Goal: Information Seeking & Learning: Learn about a topic

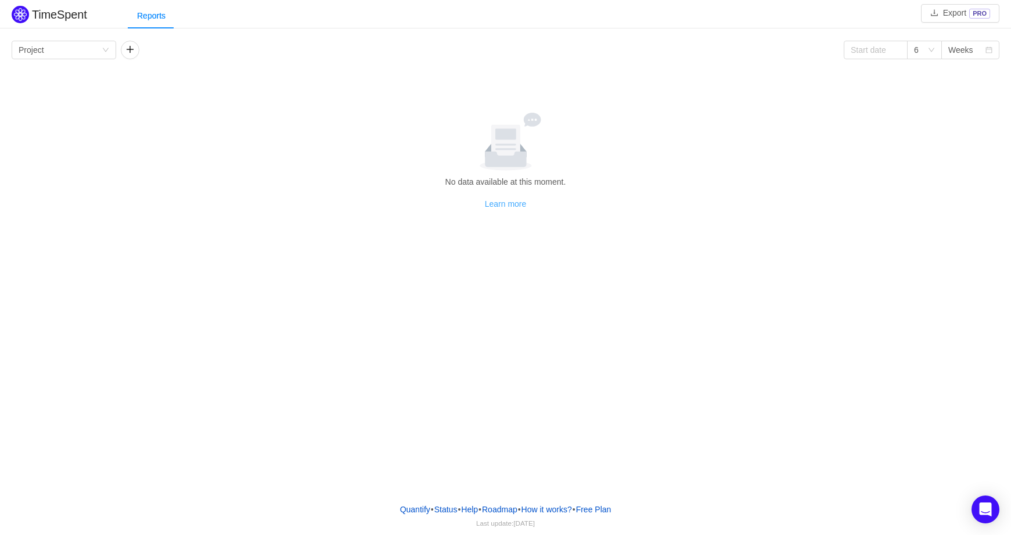
click at [503, 205] on link "Learn more" at bounding box center [506, 203] width 42 height 9
click at [933, 48] on icon "icon: down" at bounding box center [931, 49] width 7 height 7
click at [918, 131] on li "12" at bounding box center [924, 129] width 35 height 19
click at [972, 48] on div "Weeks" at bounding box center [966, 49] width 37 height 17
click at [961, 113] on li "Quarters" at bounding box center [970, 111] width 58 height 19
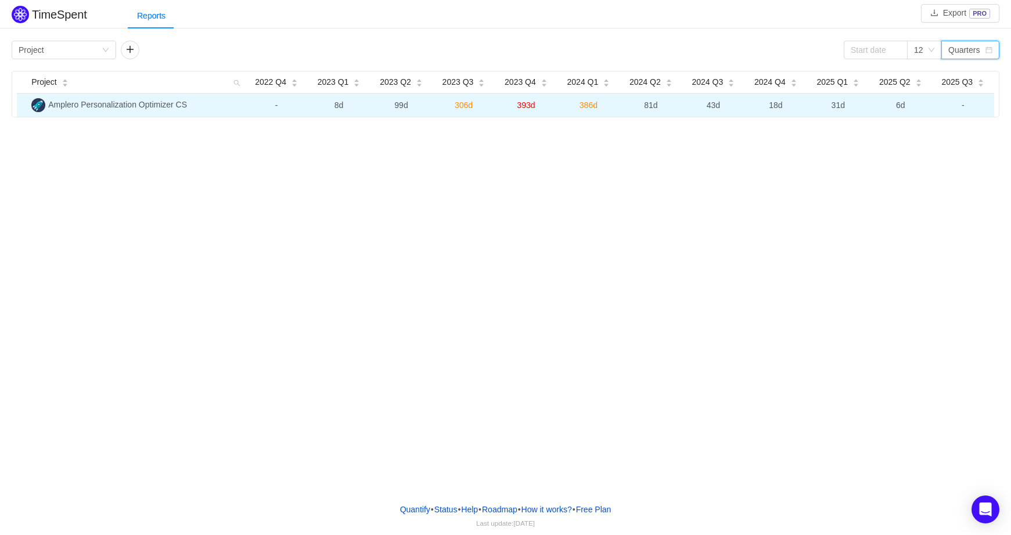
click at [900, 103] on span "6d" at bounding box center [900, 104] width 9 height 9
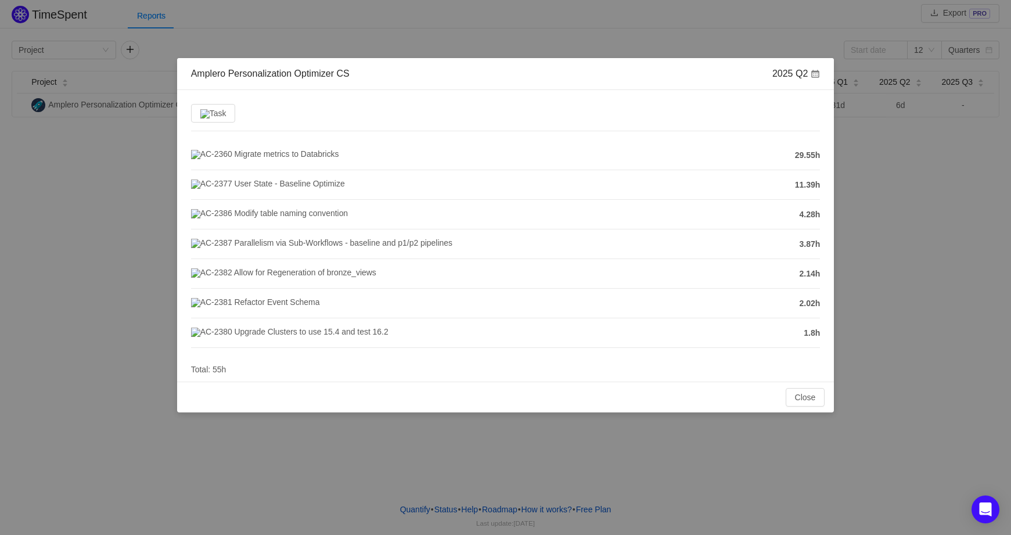
click at [975, 212] on div "Amplero Personalization Optimizer CS 2025 Q2 Task AC-2360 Migrate metrics to Da…" at bounding box center [505, 267] width 1011 height 535
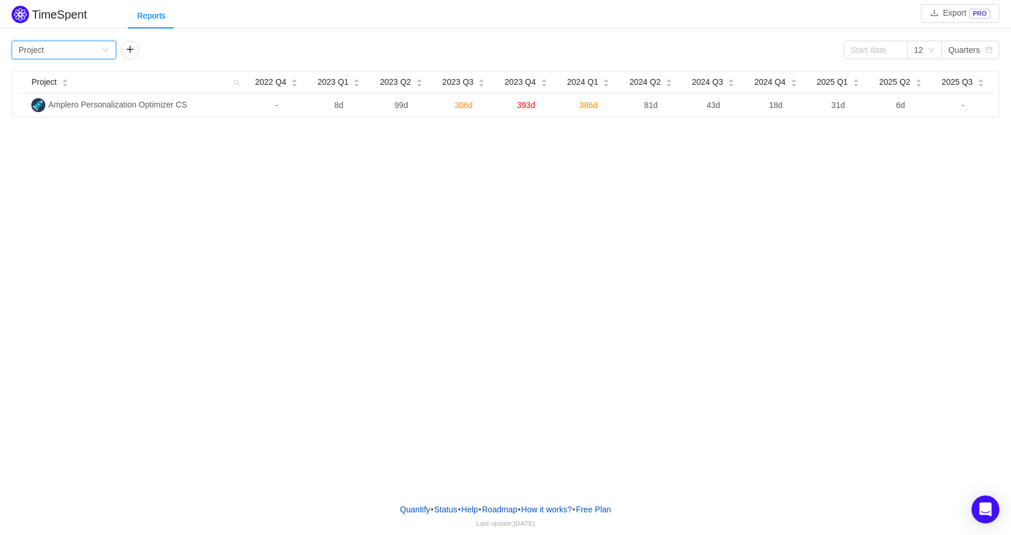
click at [103, 49] on icon "icon: down" at bounding box center [105, 49] width 7 height 7
click at [128, 45] on button "button" at bounding box center [130, 50] width 19 height 19
click at [190, 48] on div "Group by Person" at bounding box center [169, 49] width 83 height 17
click at [83, 49] on div "Group by Project" at bounding box center [60, 49] width 83 height 17
click at [85, 315] on div "TimeSpent Export PRO Reports Group by Project Group by Person 12 Quarters Proje…" at bounding box center [505, 246] width 1011 height 493
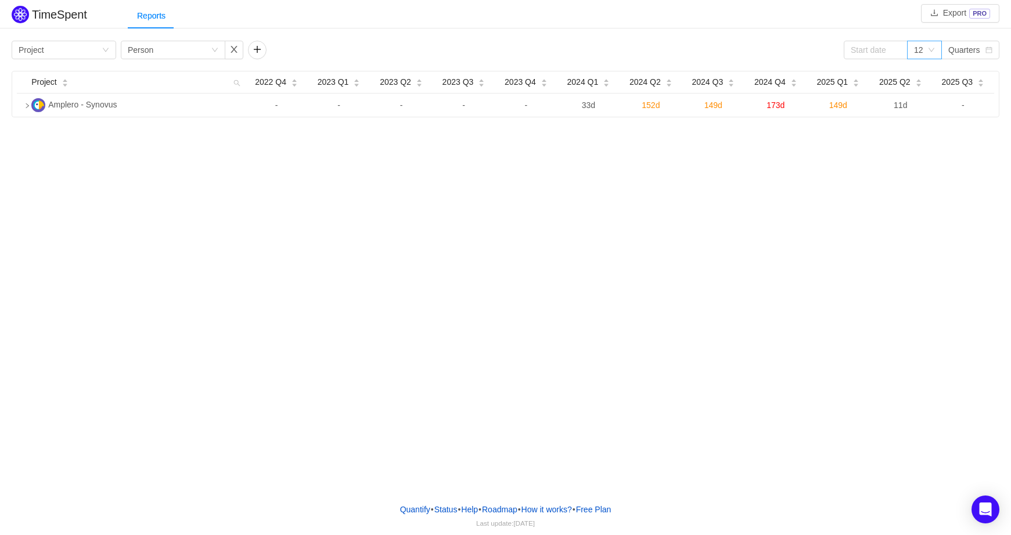
click at [929, 49] on icon "icon: down" at bounding box center [931, 50] width 6 height 4
click at [966, 49] on div "Quarters" at bounding box center [963, 49] width 31 height 17
click at [961, 74] on li "Weeks" at bounding box center [970, 73] width 58 height 19
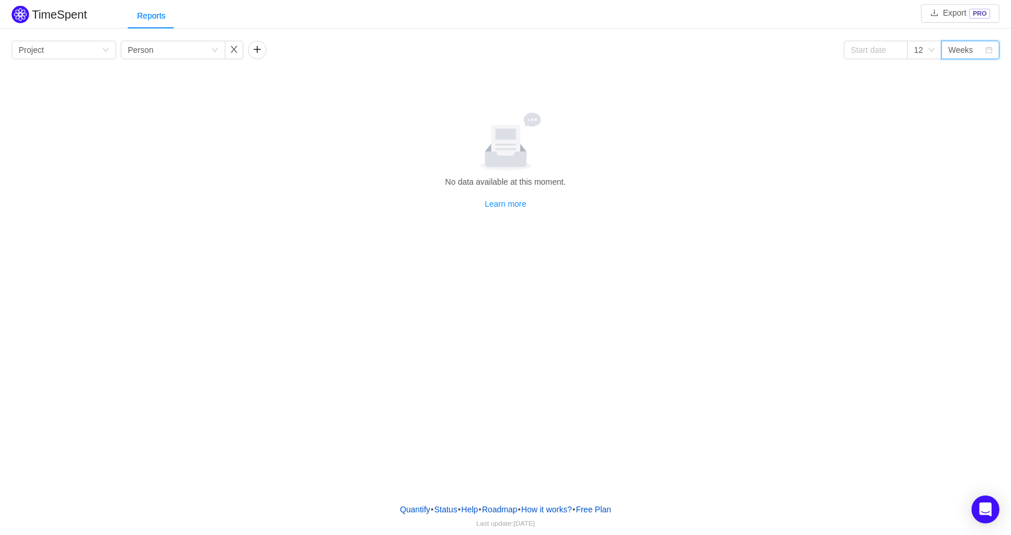
click at [967, 48] on div "Weeks" at bounding box center [960, 49] width 25 height 17
click at [962, 93] on li "Months" at bounding box center [970, 92] width 58 height 19
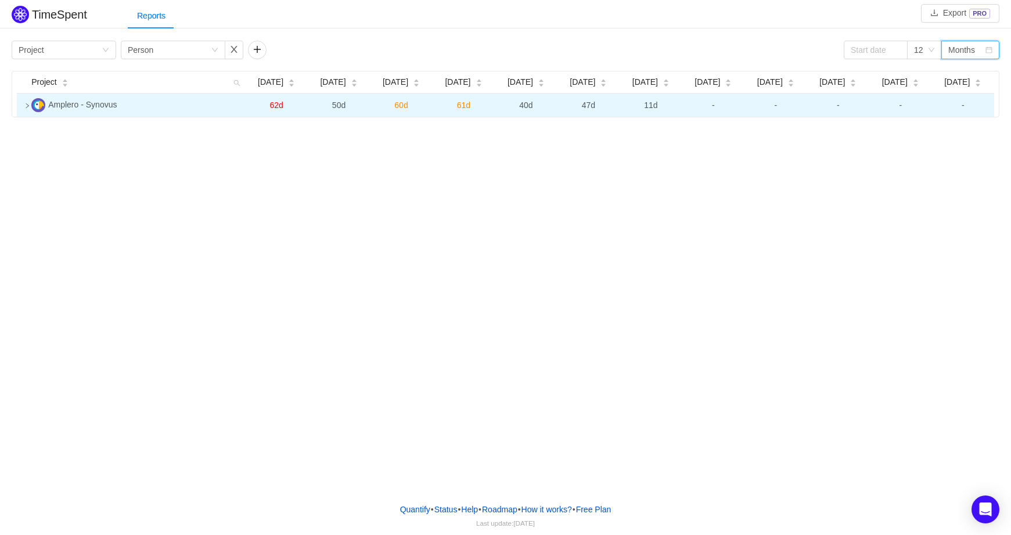
click at [649, 106] on span "11d" at bounding box center [650, 104] width 13 height 9
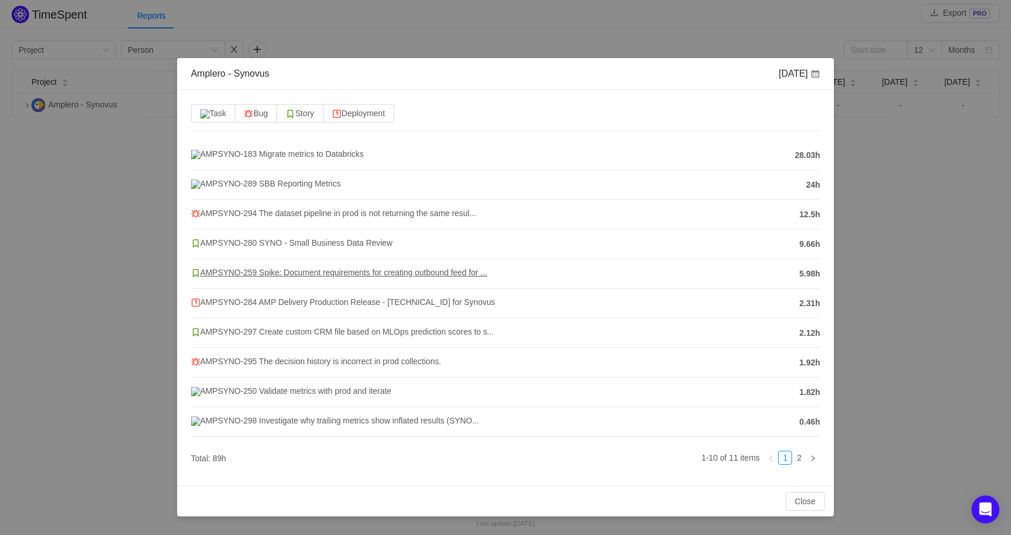
click at [226, 277] on span "AMPSYNO-259 Spike: Document requirements for creating outbound feed for ..." at bounding box center [339, 272] width 296 height 9
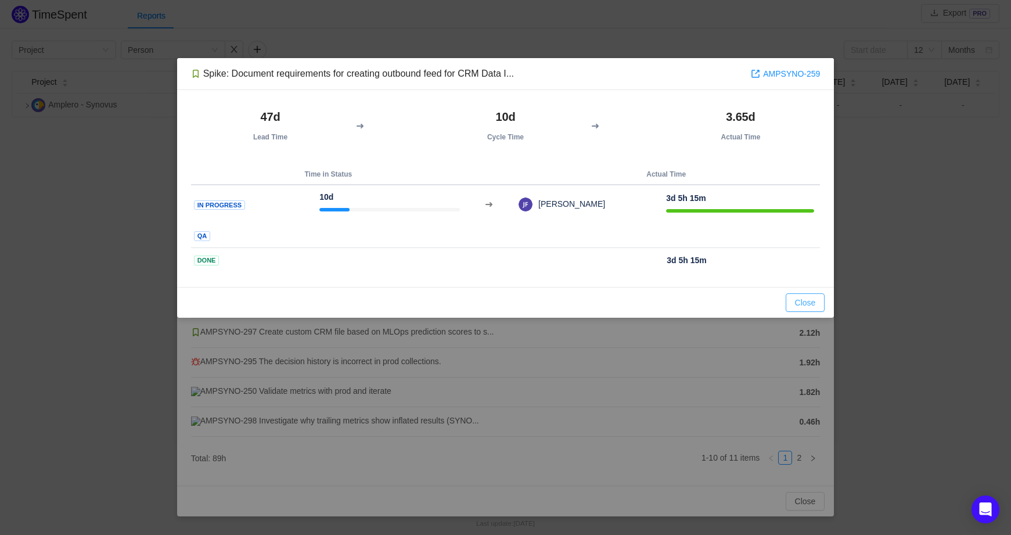
click at [805, 296] on button "Close" at bounding box center [804, 302] width 39 height 19
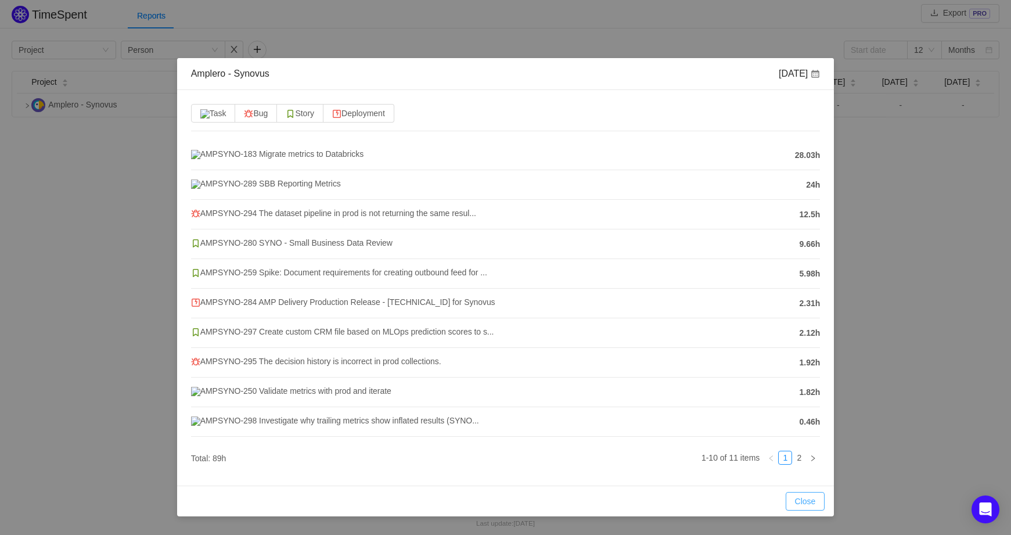
click at [804, 510] on button "Close" at bounding box center [804, 501] width 39 height 19
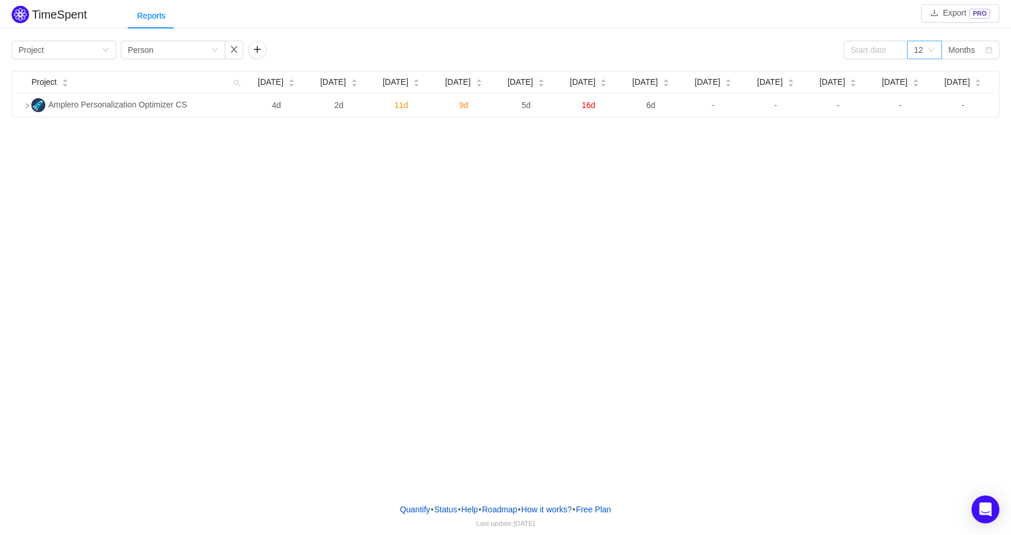
click at [933, 46] on icon "icon: down" at bounding box center [931, 49] width 7 height 7
click at [980, 50] on div "Months" at bounding box center [966, 49] width 37 height 17
click at [964, 111] on li "Quarters" at bounding box center [970, 111] width 58 height 19
click at [211, 47] on icon "icon: down" at bounding box center [214, 49] width 7 height 7
click at [212, 244] on div "TimeSpent Export PRO Reports Group by Project Group by Person 12 Quarters Proje…" at bounding box center [505, 246] width 1011 height 493
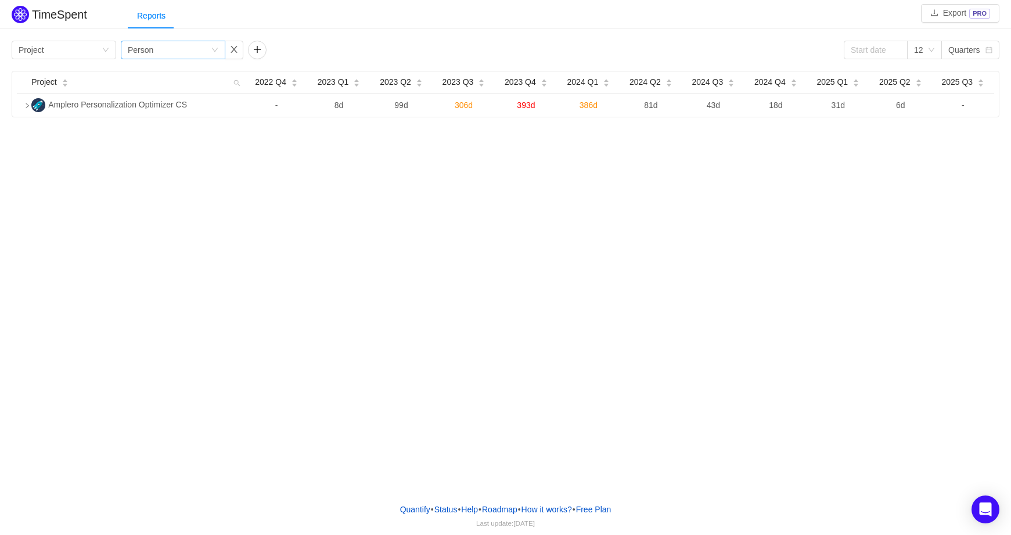
click at [212, 51] on icon "icon: down" at bounding box center [214, 49] width 7 height 7
click at [146, 143] on li "Person" at bounding box center [173, 148] width 104 height 19
click at [255, 49] on button "button" at bounding box center [257, 50] width 19 height 19
click at [321, 48] on div "Group by" at bounding box center [294, 50] width 78 height 12
click at [194, 50] on div "Group by Person" at bounding box center [169, 49] width 83 height 17
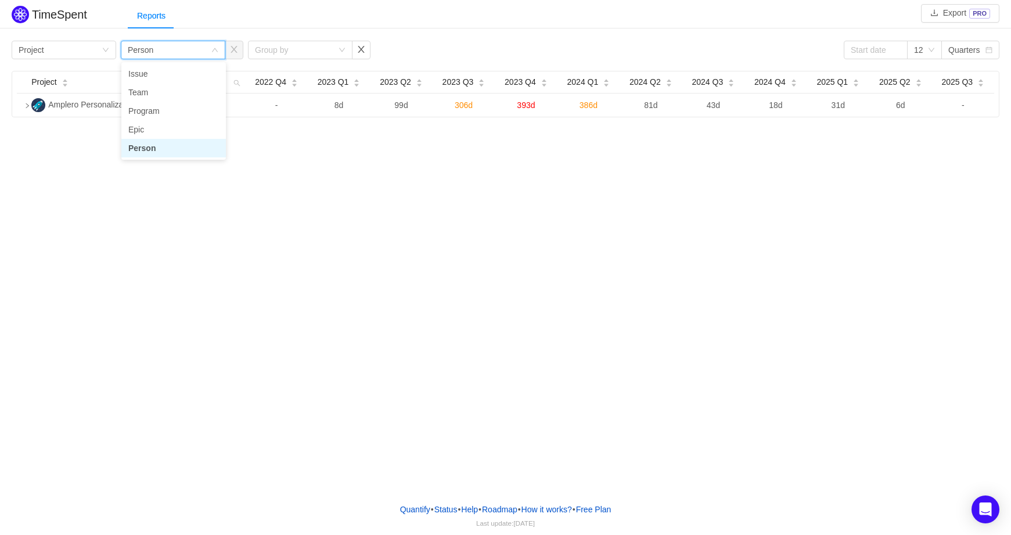
click at [138, 146] on li "Person" at bounding box center [173, 148] width 104 height 19
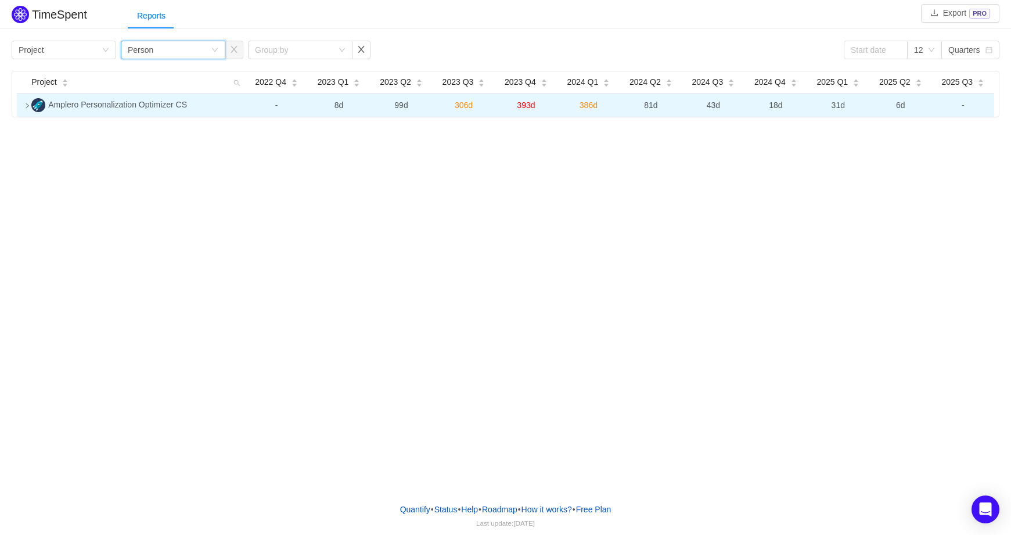
click at [26, 103] on td at bounding box center [22, 104] width 10 height 23
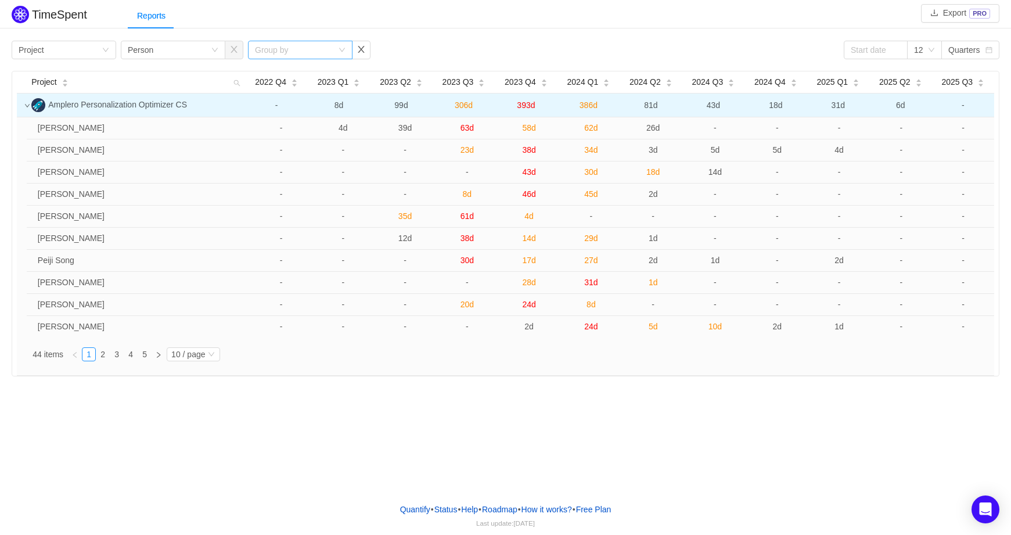
click at [333, 49] on div "Group by" at bounding box center [300, 50] width 104 height 19
click at [277, 75] on li "Issue" at bounding box center [300, 73] width 104 height 19
click at [336, 45] on div "Group by Issue" at bounding box center [296, 49] width 83 height 17
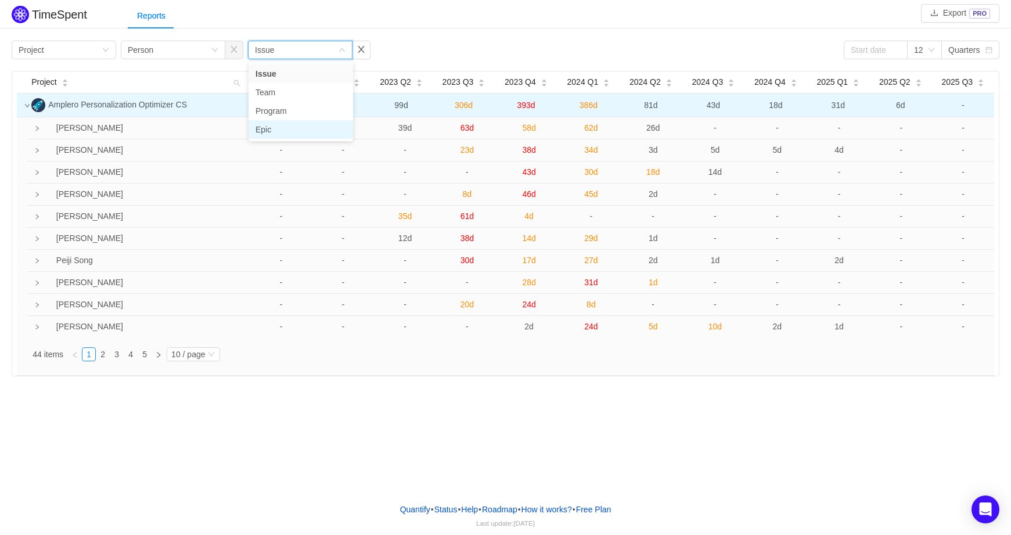
click at [271, 125] on li "Epic" at bounding box center [300, 129] width 104 height 19
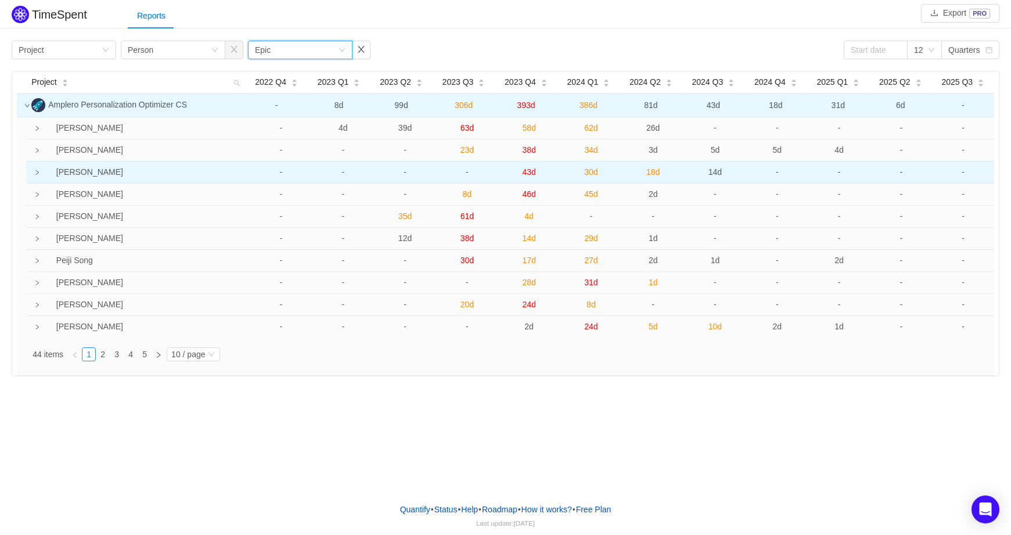
click at [36, 172] on icon "icon: right" at bounding box center [37, 172] width 6 height 6
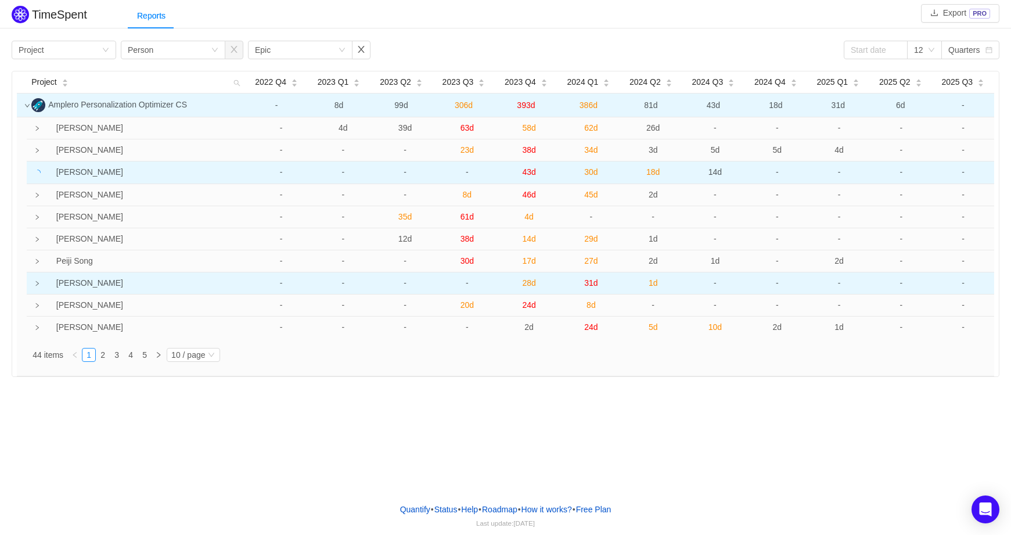
click at [38, 286] on icon "icon: right" at bounding box center [37, 283] width 6 height 6
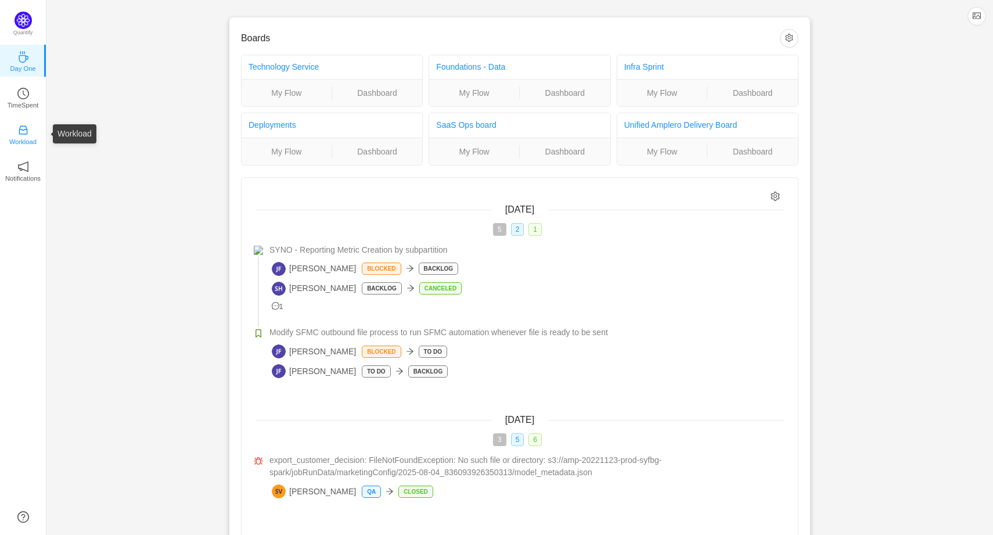
click at [27, 126] on icon "icon: inbox" at bounding box center [23, 130] width 12 height 12
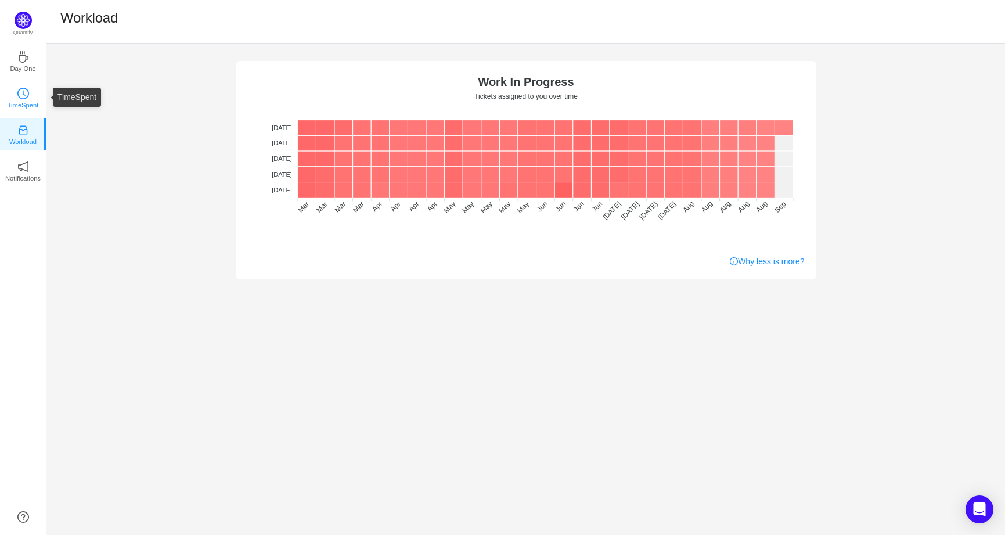
click at [22, 100] on p "TimeSpent" at bounding box center [23, 105] width 31 height 10
click at [28, 91] on icon "icon: clock-circle" at bounding box center [23, 94] width 12 height 12
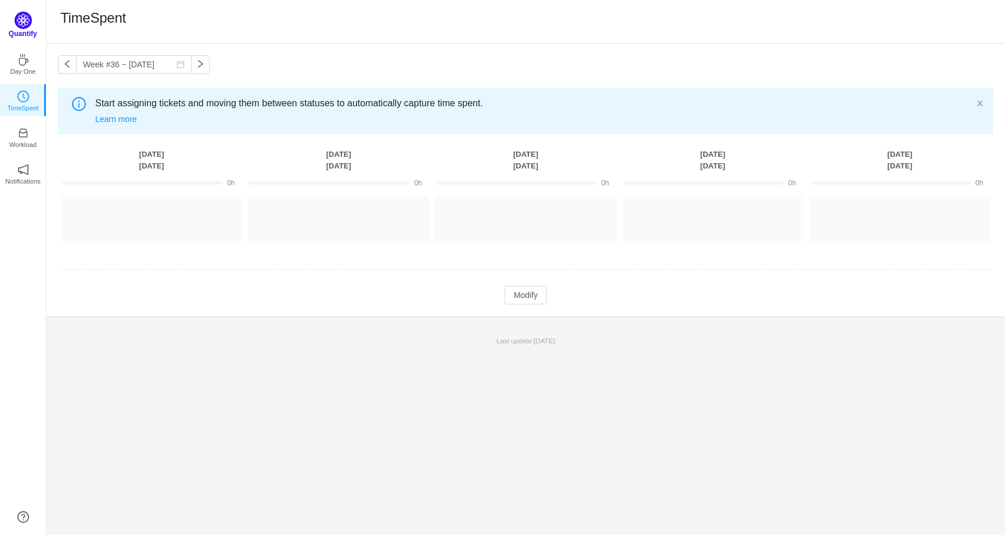
click at [21, 13] on img at bounding box center [23, 20] width 17 height 17
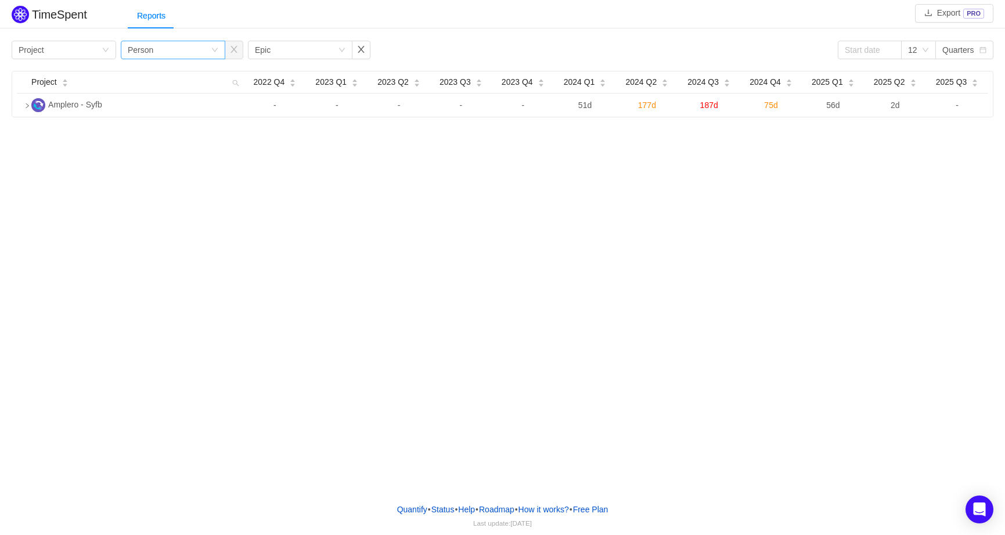
click at [212, 48] on icon "icon: down" at bounding box center [215, 50] width 6 height 4
click at [286, 283] on div "TimeSpent Export PRO Reports Group by Project Group by Person Group by Epic 12 …" at bounding box center [502, 246] width 1005 height 493
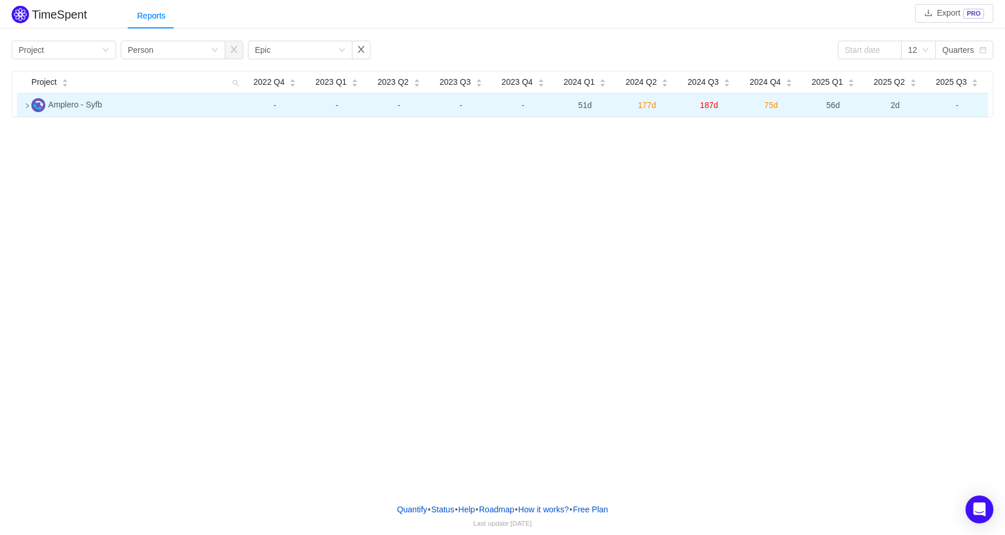
click at [28, 109] on icon "icon: right" at bounding box center [27, 106] width 6 height 6
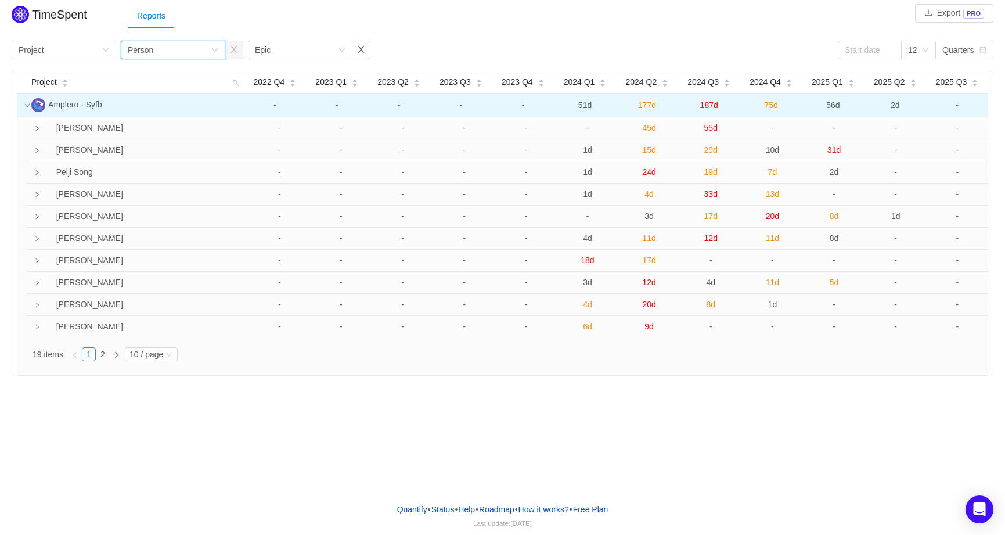
click at [212, 50] on icon "icon: down" at bounding box center [214, 49] width 7 height 7
click at [137, 127] on li "Epic" at bounding box center [173, 129] width 104 height 19
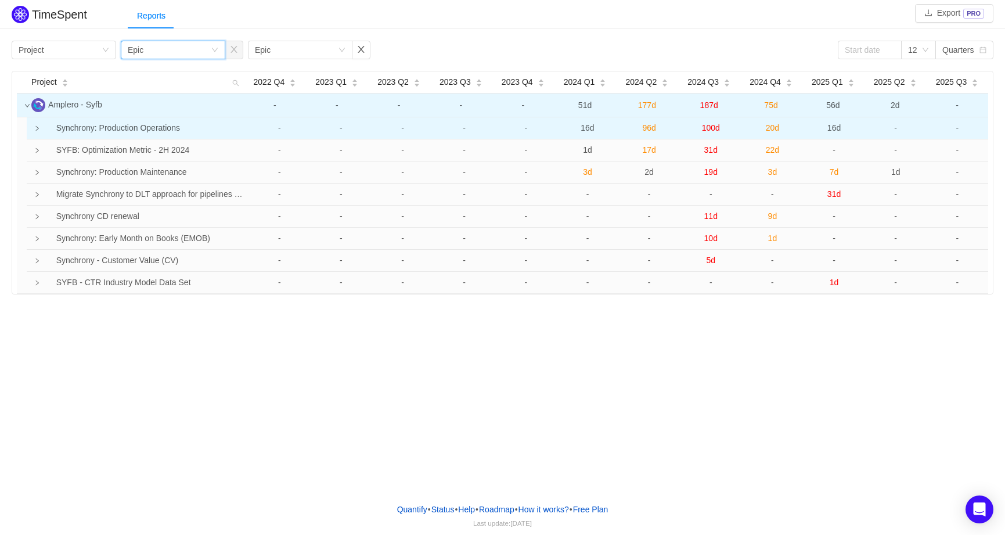
click at [36, 128] on icon "icon: right" at bounding box center [37, 128] width 3 height 5
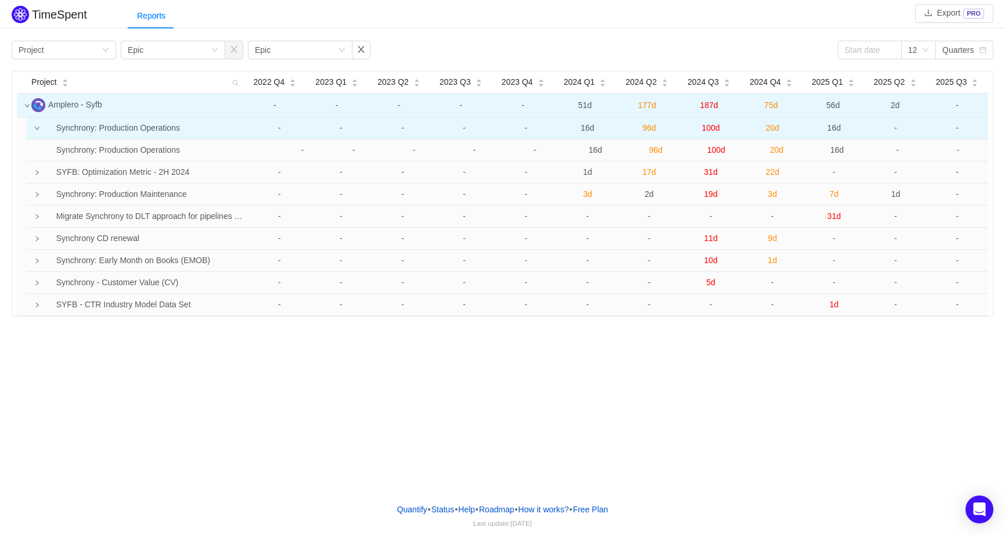
click at [38, 131] on icon "icon: down" at bounding box center [37, 128] width 6 height 6
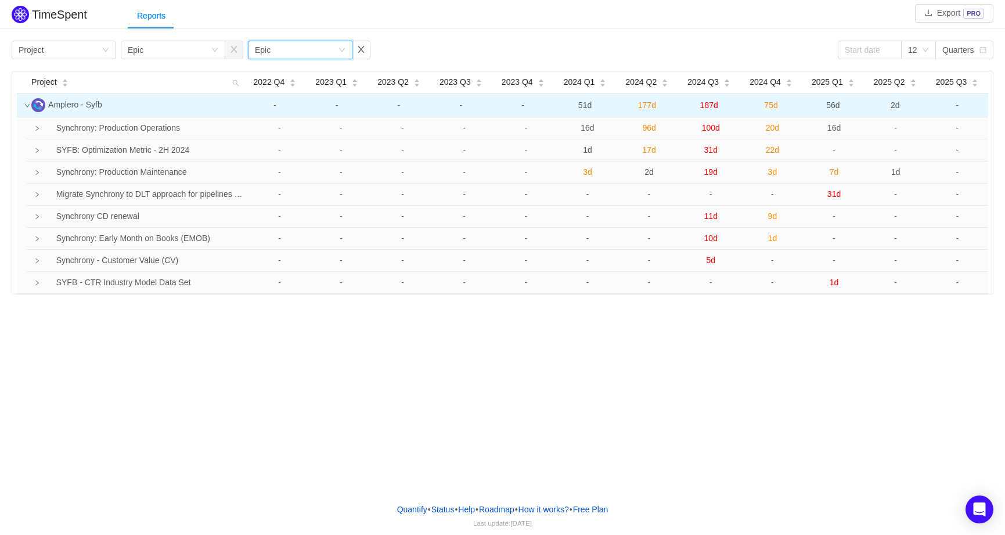
click at [339, 52] on icon "icon: down" at bounding box center [341, 49] width 7 height 7
click at [293, 130] on li "Person" at bounding box center [300, 129] width 104 height 19
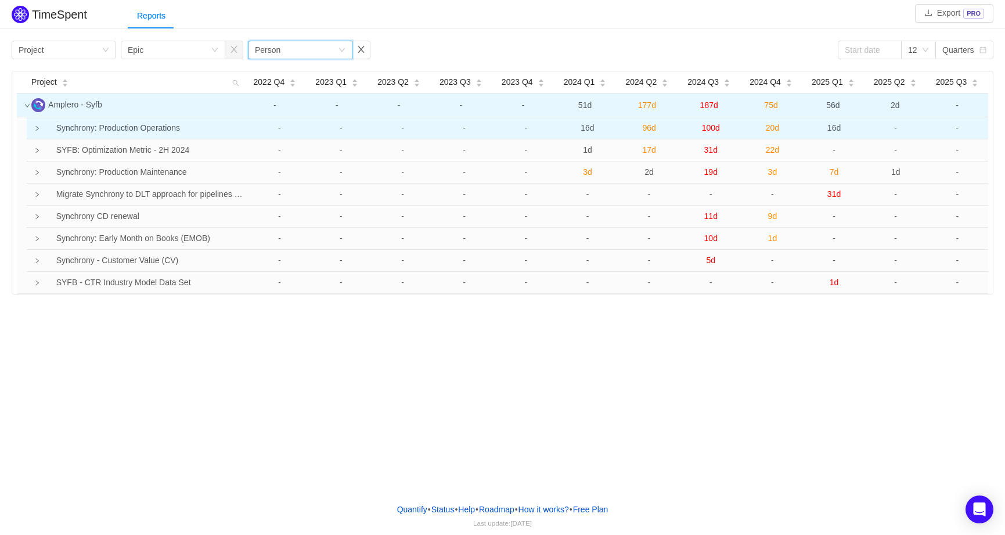
click at [36, 130] on icon "icon: right" at bounding box center [37, 128] width 6 height 6
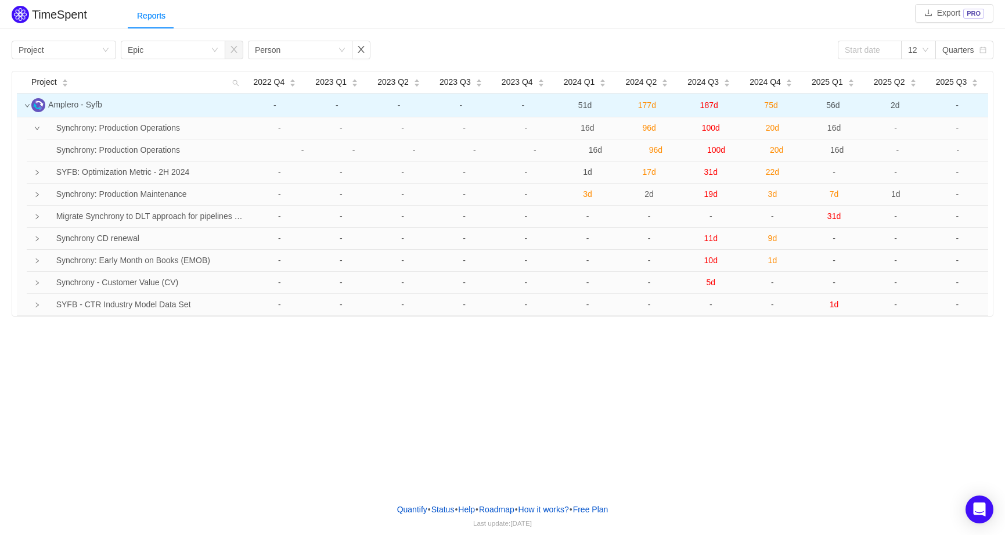
click at [529, 16] on div "Reports" at bounding box center [566, 16] width 877 height 26
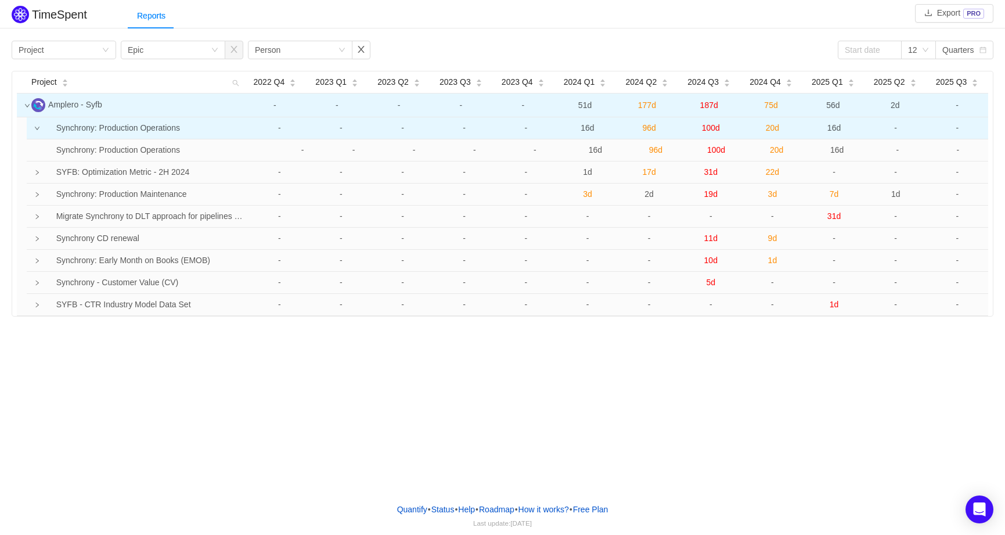
click at [39, 128] on icon "icon: down" at bounding box center [37, 128] width 6 height 6
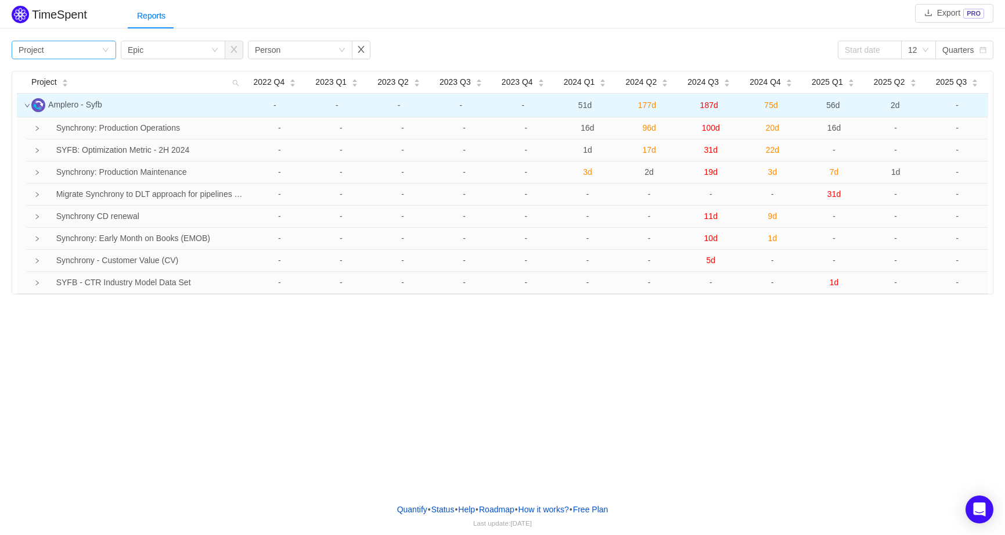
click at [104, 49] on icon "icon: down" at bounding box center [106, 50] width 6 height 4
click at [295, 36] on div "TimeSpent Export PRO Reports Group by Project Group by Epic Group by Person 12 …" at bounding box center [502, 148] width 1005 height 291
click at [974, 50] on div "Quarters" at bounding box center [960, 49] width 37 height 17
click at [972, 92] on li "Months" at bounding box center [965, 92] width 58 height 19
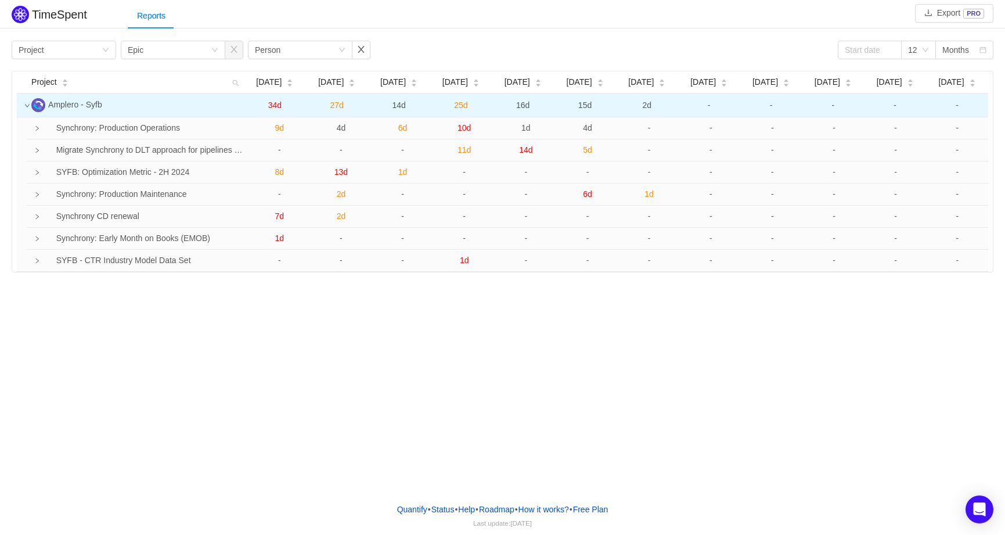
click at [957, 351] on div "TimeSpent Export PRO Reports Group by Project Group by Epic Group by Person 12 …" at bounding box center [502, 246] width 1005 height 493
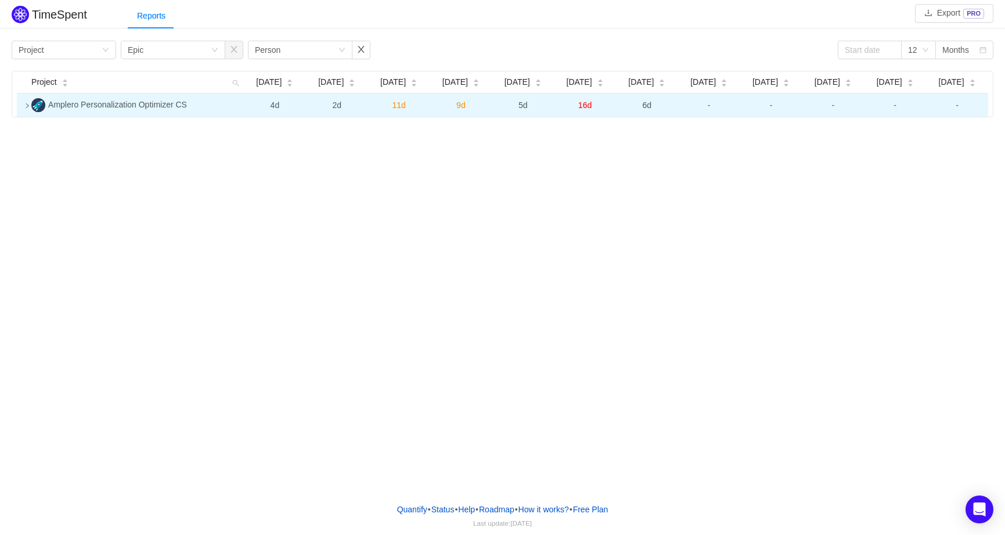
click at [25, 105] on icon "icon: right" at bounding box center [27, 106] width 6 height 6
click at [28, 106] on icon "icon: right" at bounding box center [27, 105] width 3 height 5
